Goal: Task Accomplishment & Management: Use online tool/utility

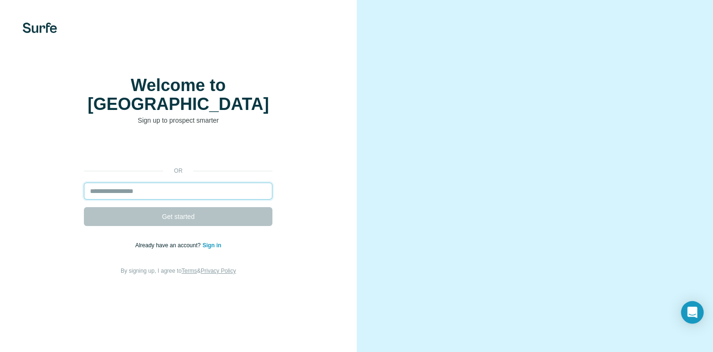
click at [128, 199] on input "email" at bounding box center [178, 190] width 189 height 17
type input "**********"
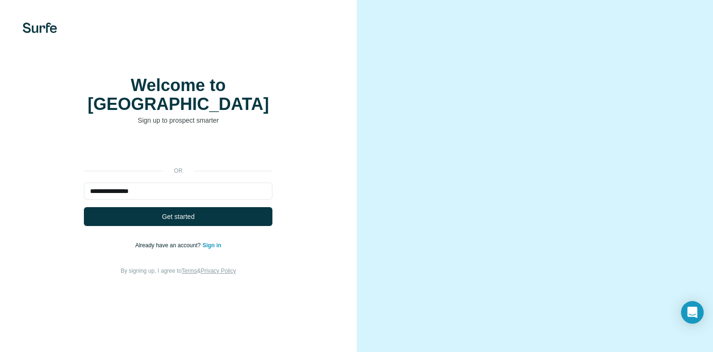
click at [210, 249] on link "Sign in" at bounding box center [212, 245] width 19 height 7
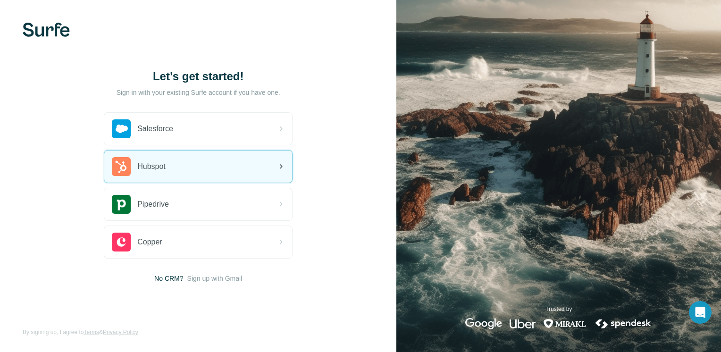
click at [184, 163] on div "Hubspot" at bounding box center [198, 166] width 188 height 32
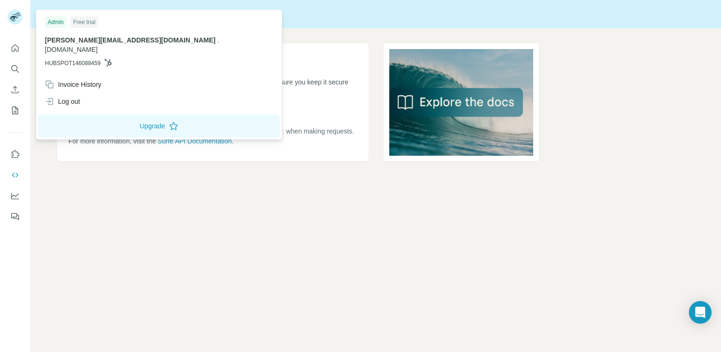
click at [21, 17] on rect at bounding box center [15, 16] width 15 height 15
click at [71, 59] on span "HUBSPOT146088459" at bounding box center [73, 63] width 56 height 8
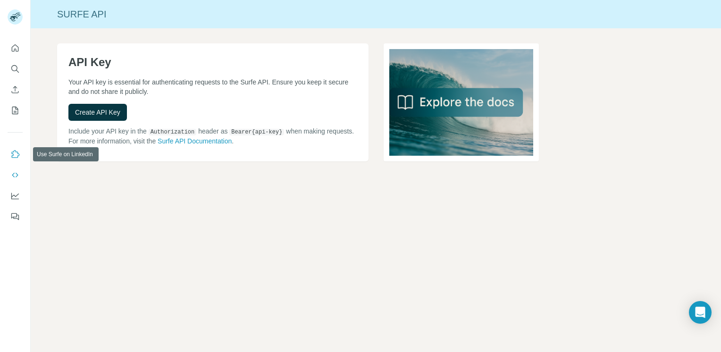
click at [16, 155] on icon "Use Surfe on LinkedIn" at bounding box center [14, 153] width 9 height 9
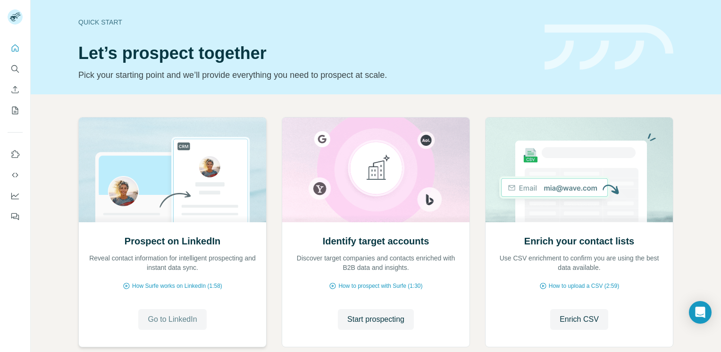
click at [165, 311] on button "Go to LinkedIn" at bounding box center [172, 319] width 68 height 21
